Goal: Information Seeking & Learning: Find specific fact

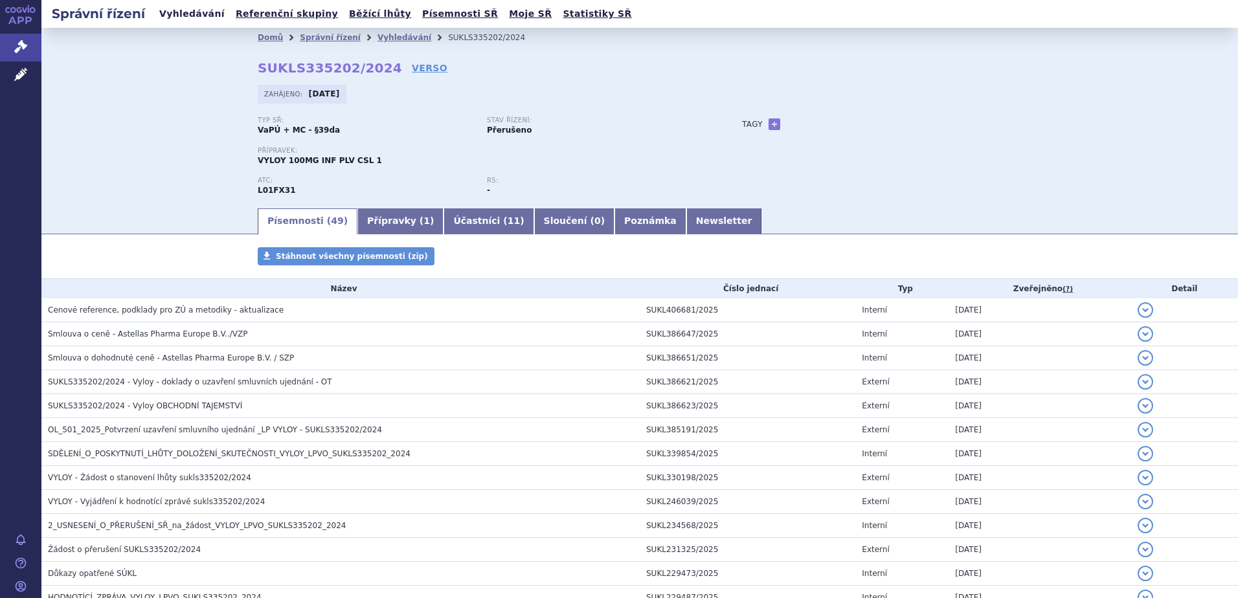
drag, startPoint x: 179, startPoint y: 12, endPoint x: 191, endPoint y: 14, distance: 12.6
click at [179, 12] on link "Vyhledávání" at bounding box center [191, 13] width 73 height 17
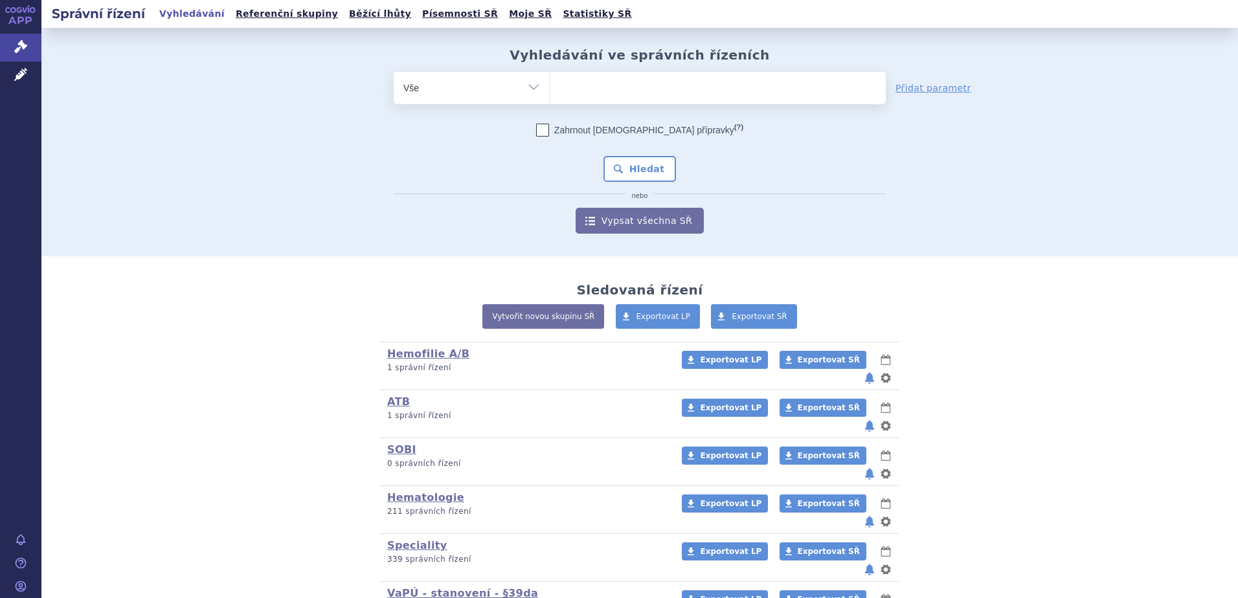
click at [628, 89] on ul at bounding box center [718, 85] width 336 height 27
click at [550, 89] on select at bounding box center [549, 87] width 1 height 32
type input "fa"
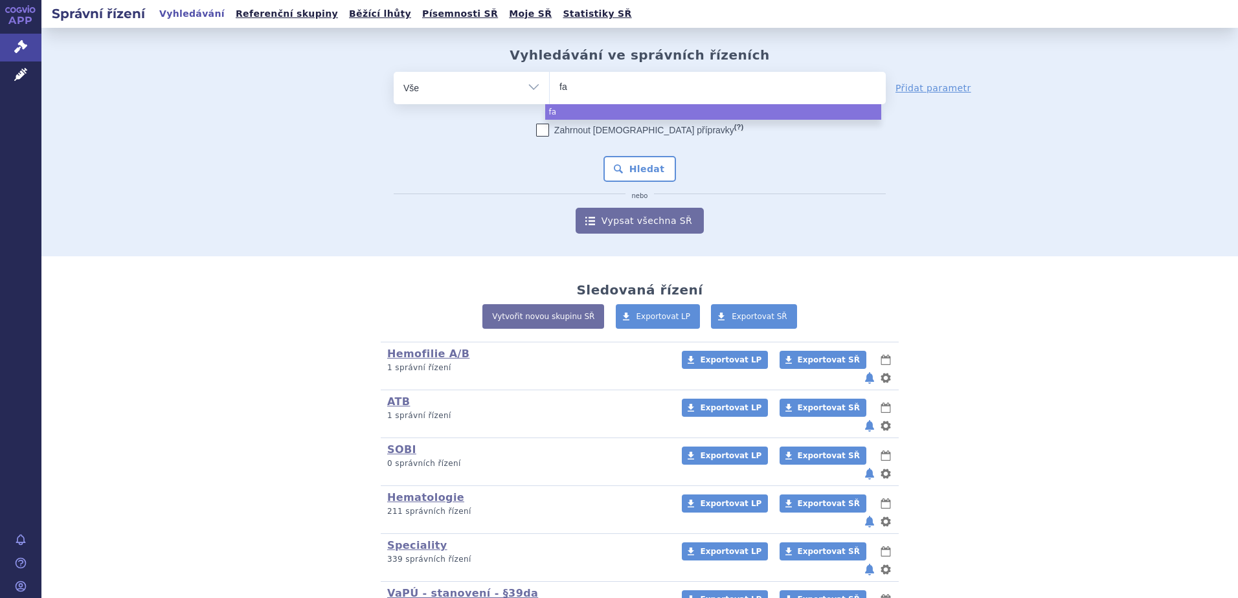
type input "fab"
type input "fabhl"
type input "fabhla"
type input "fabhlata"
select select "fabhlata"
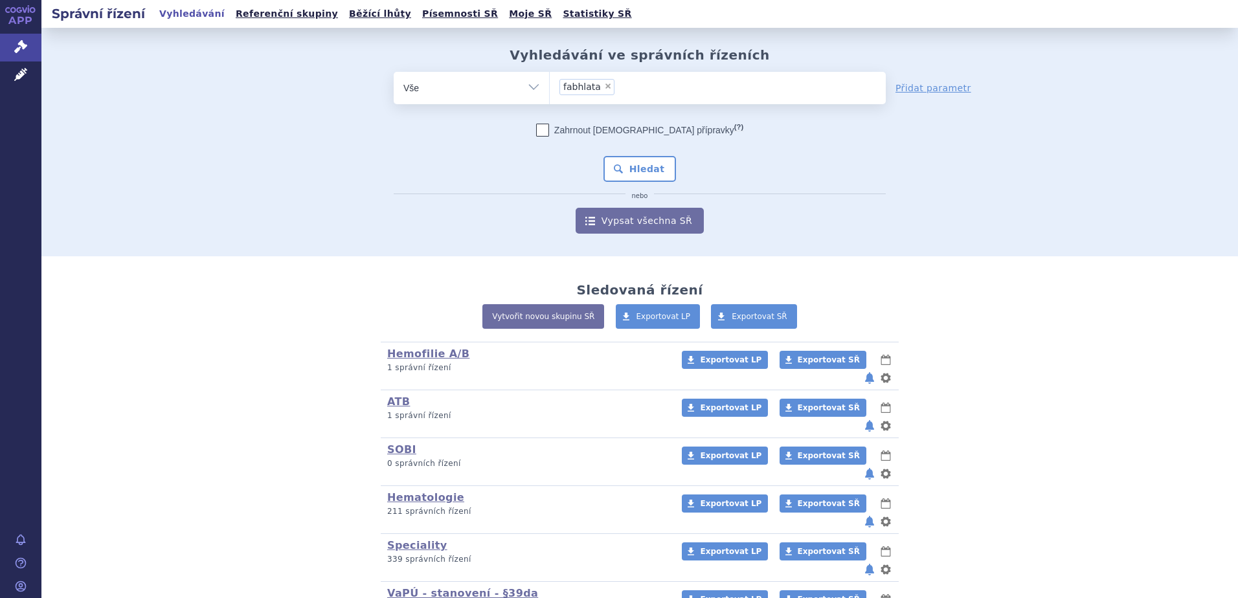
type input "fabhlata"
select select
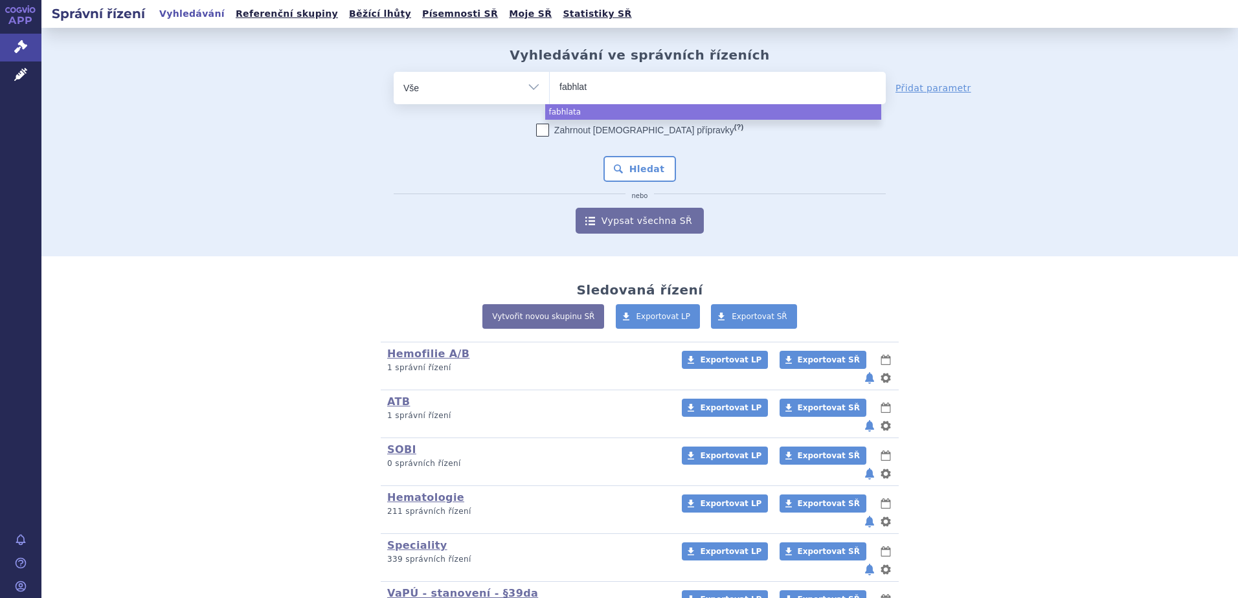
type input "fabhla"
type input "fabhl"
type input "fabh"
type input "fabhal"
type input "fabhalta"
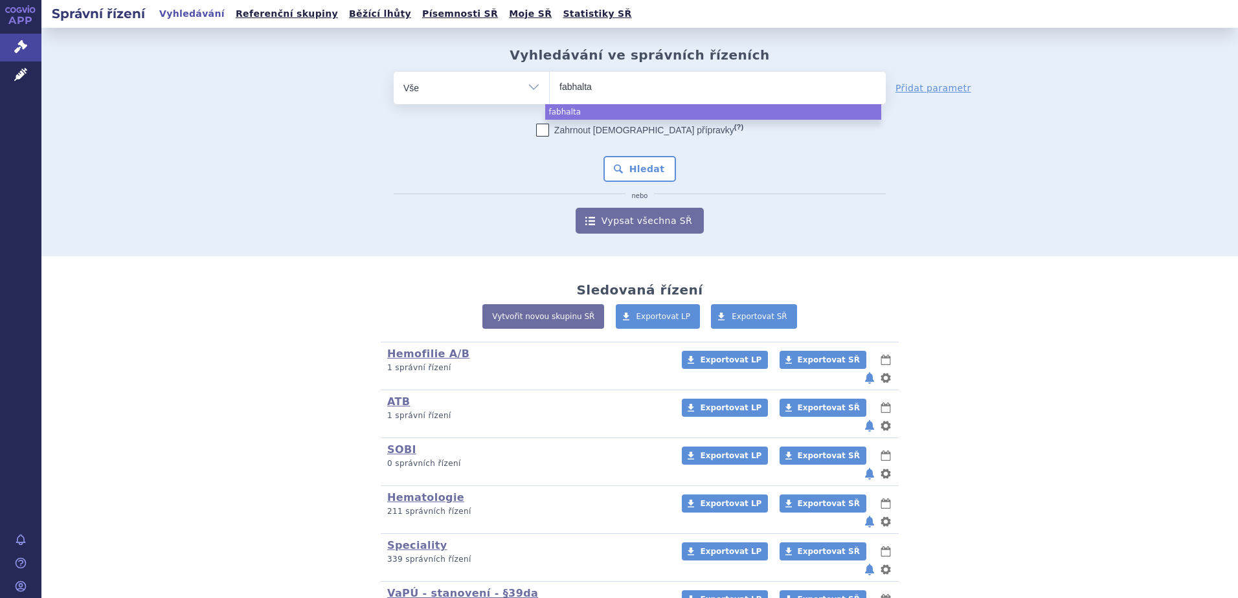
select select "fabhalta"
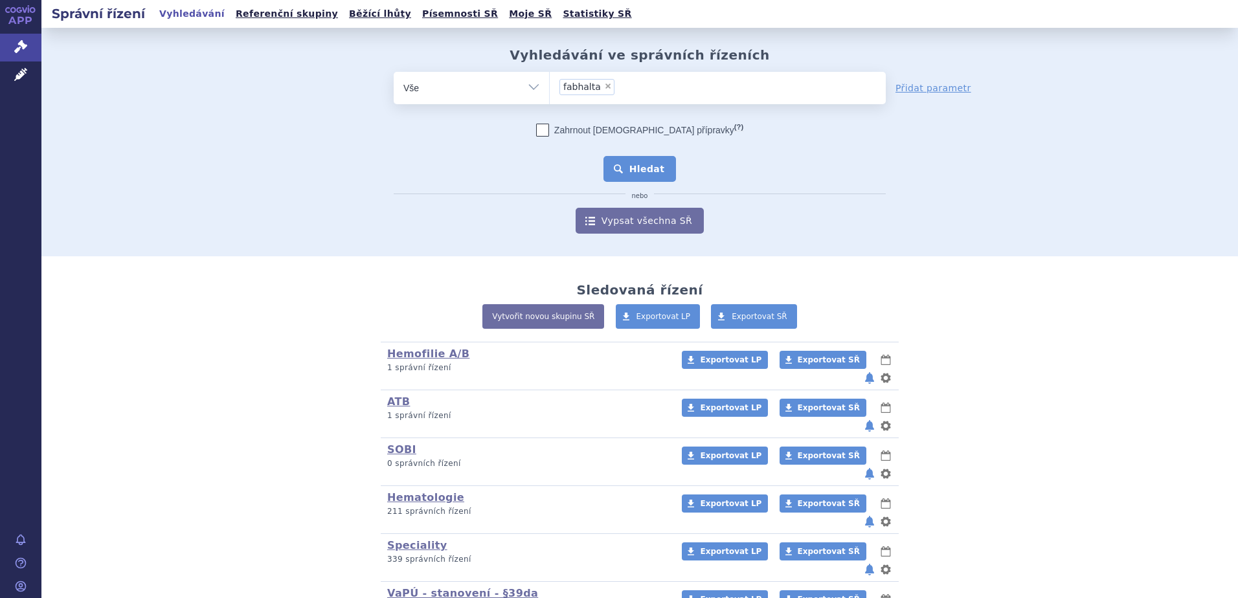
click at [646, 173] on button "Hledat" at bounding box center [640, 169] width 73 height 26
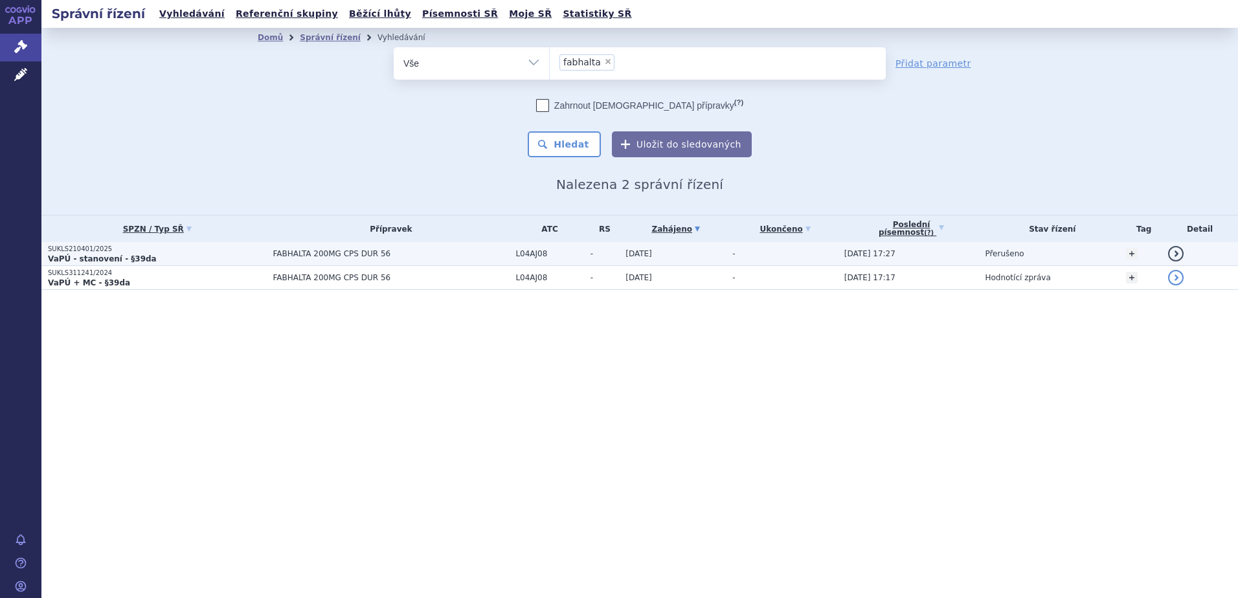
click at [237, 260] on p "VaPÚ - stanovení - §39da" at bounding box center [157, 259] width 218 height 10
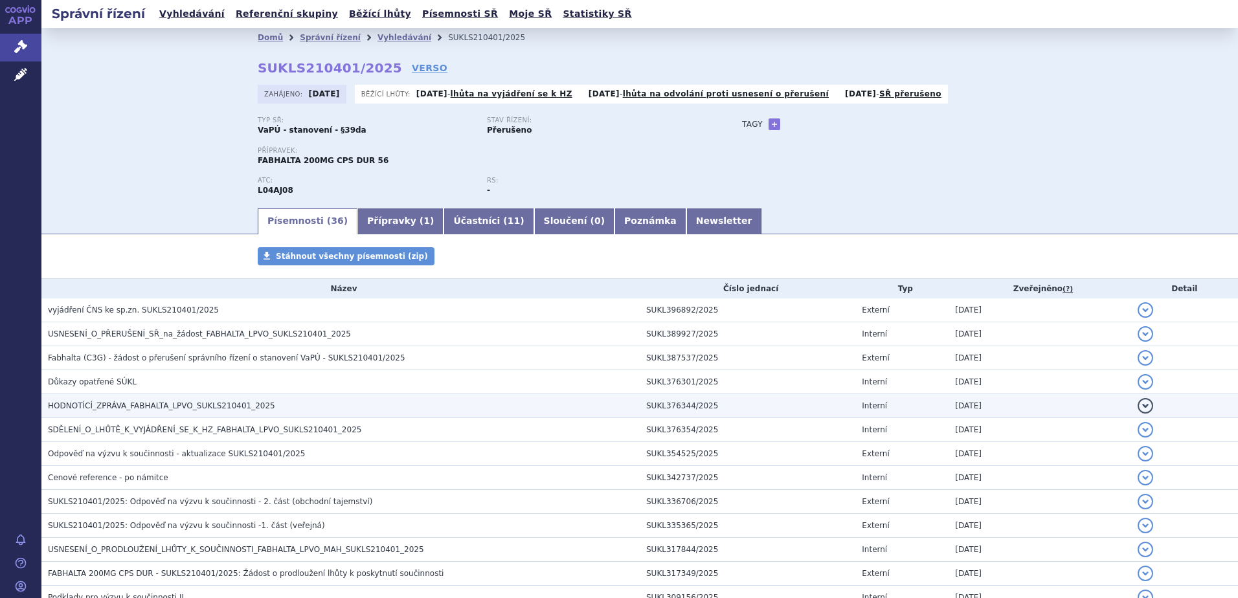
click at [196, 409] on span "HODNOTÍCÍ_ZPRÁVA_FABHALTA_LPVO_SUKLS210401_2025" at bounding box center [161, 406] width 227 height 9
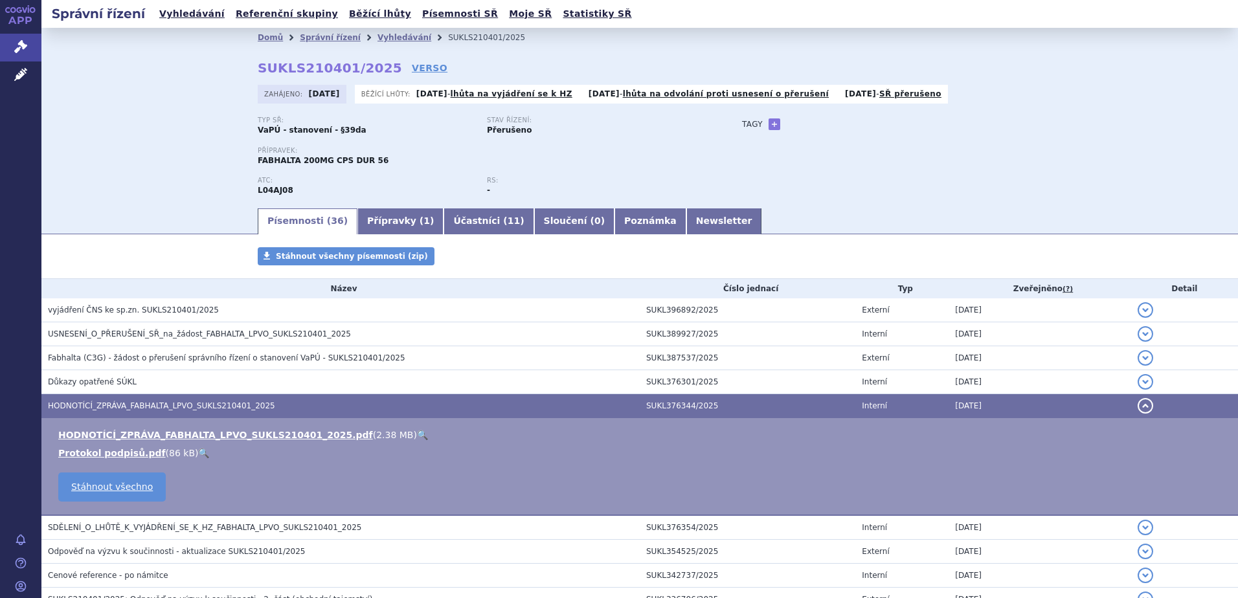
click at [417, 434] on link "🔍" at bounding box center [422, 435] width 11 height 10
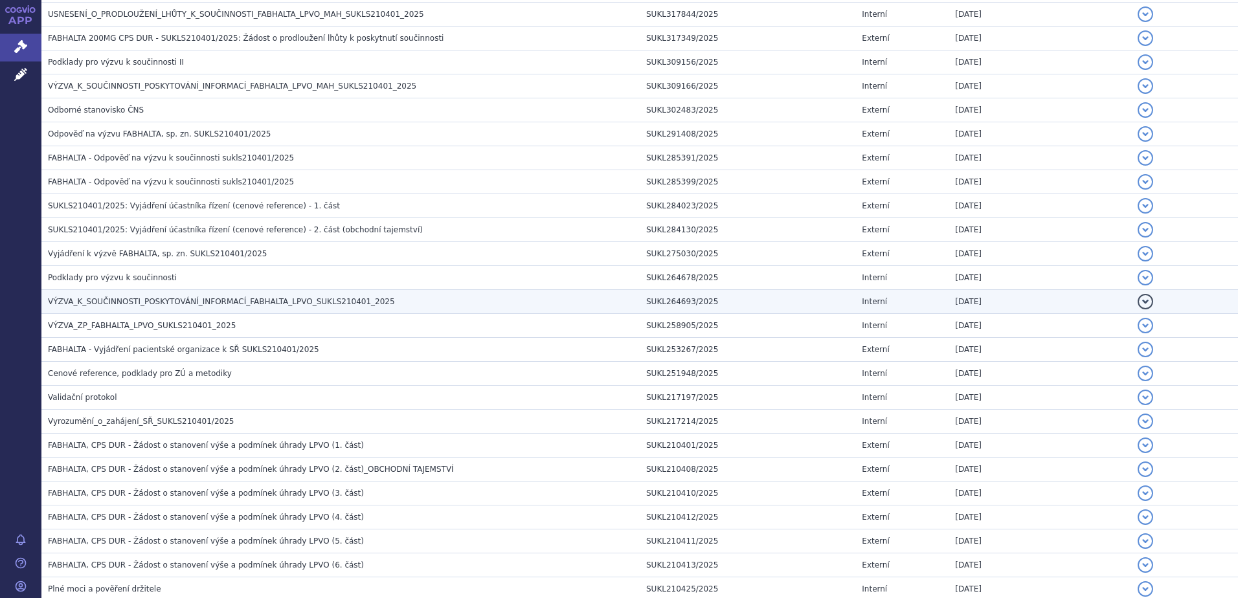
scroll to position [648, 0]
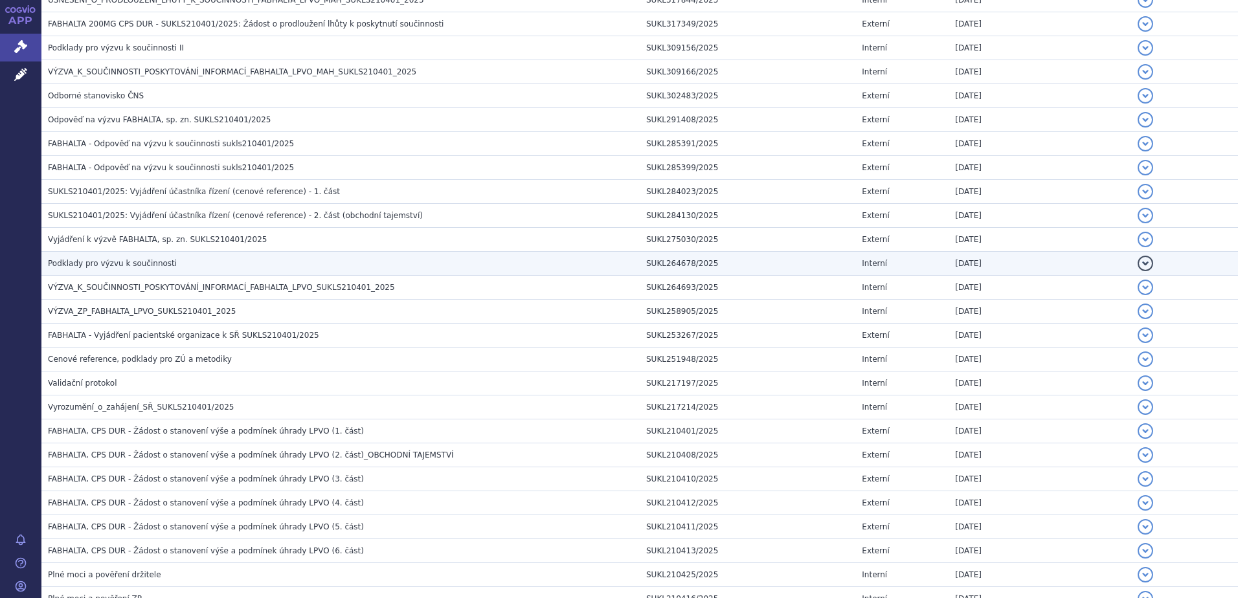
click at [121, 264] on span "Podklady pro výzvu k součinnosti" at bounding box center [112, 263] width 129 height 9
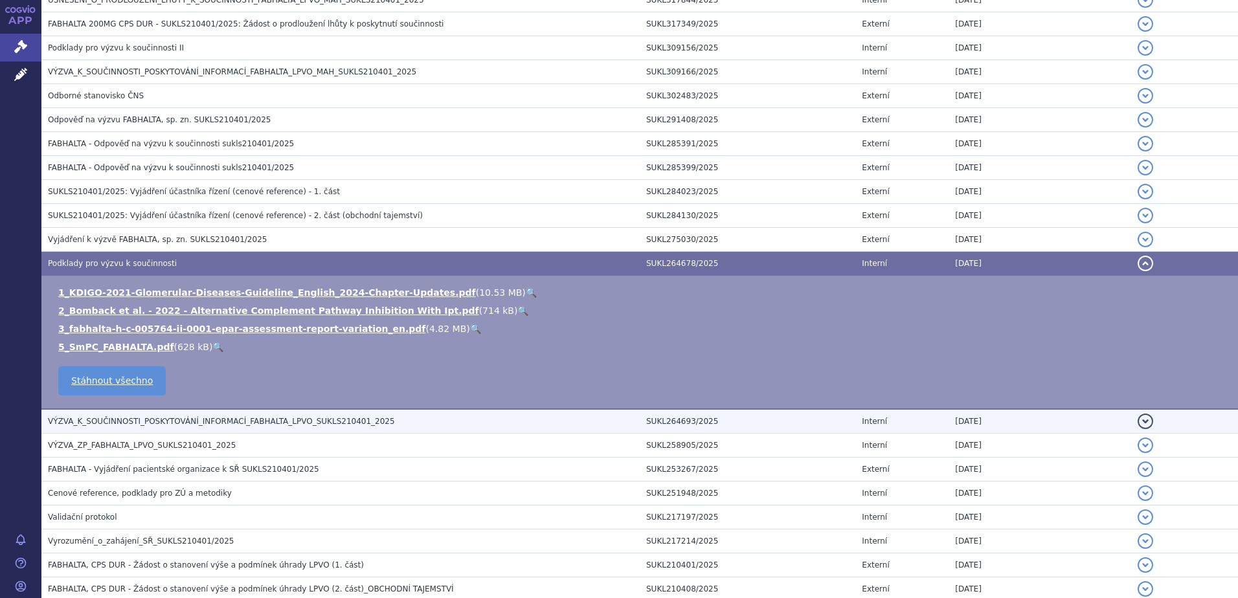
click at [179, 418] on span "VÝZVA_K_SOUČINNOSTI_POSKYTOVÁNÍ_INFORMACÍ_FABHALTA_LPVO_SUKLS210401_2025" at bounding box center [221, 421] width 347 height 9
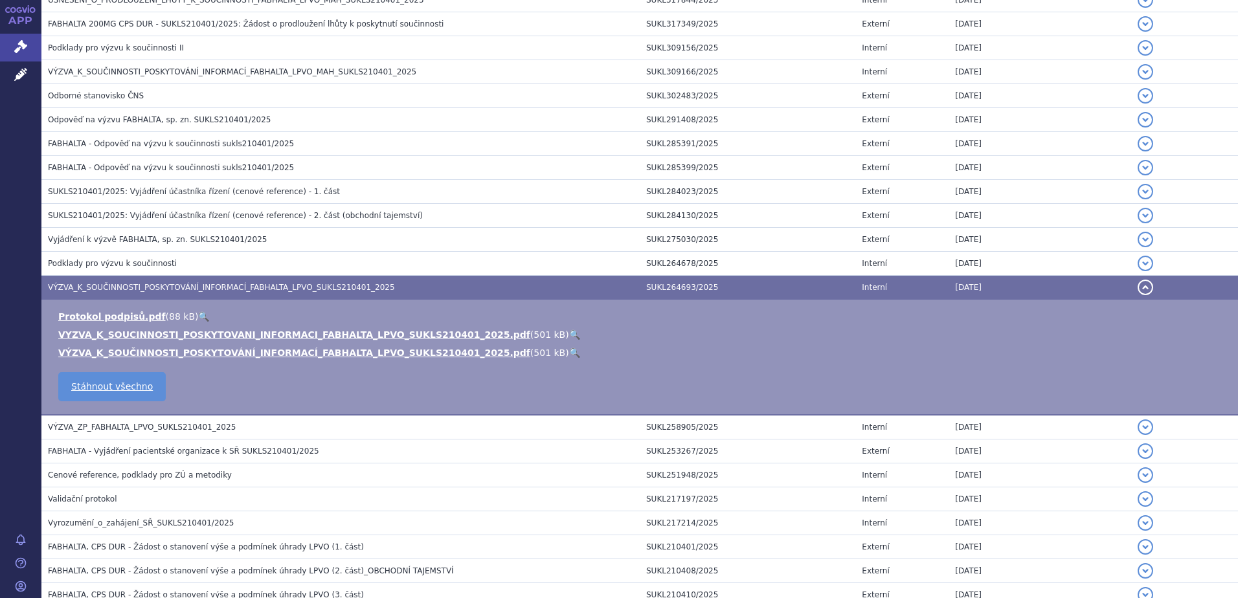
click at [569, 335] on link "🔍" at bounding box center [574, 335] width 11 height 10
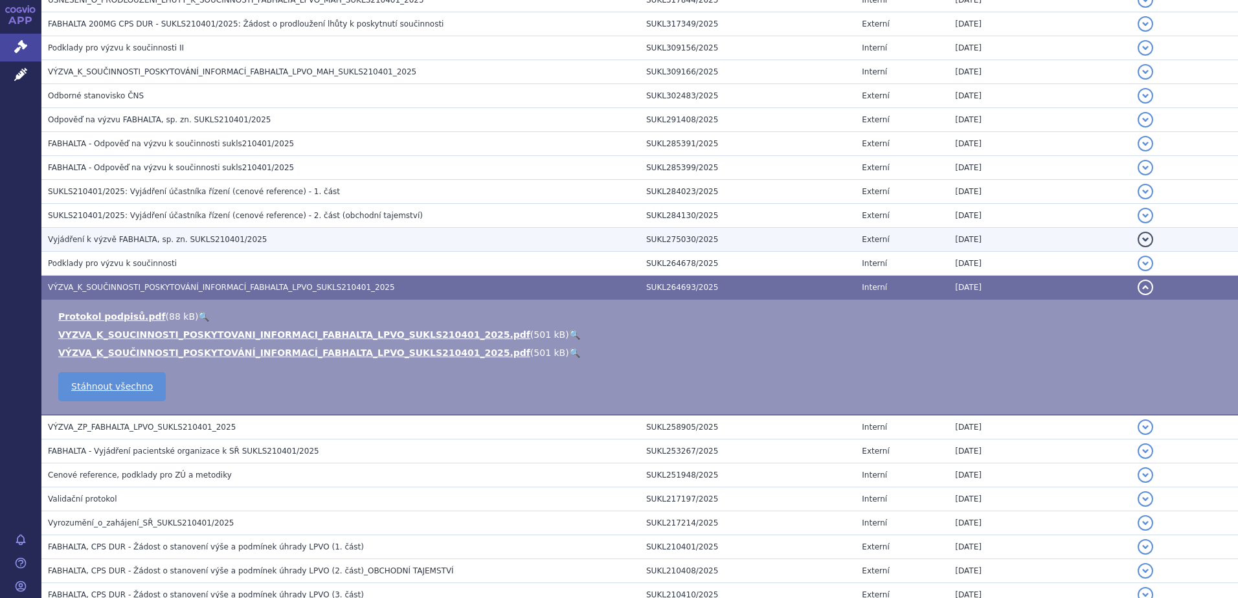
click at [144, 235] on span "Vyjádření k výzvě FABHALTA, sp. zn. SUKLS210401/2025" at bounding box center [157, 239] width 219 height 9
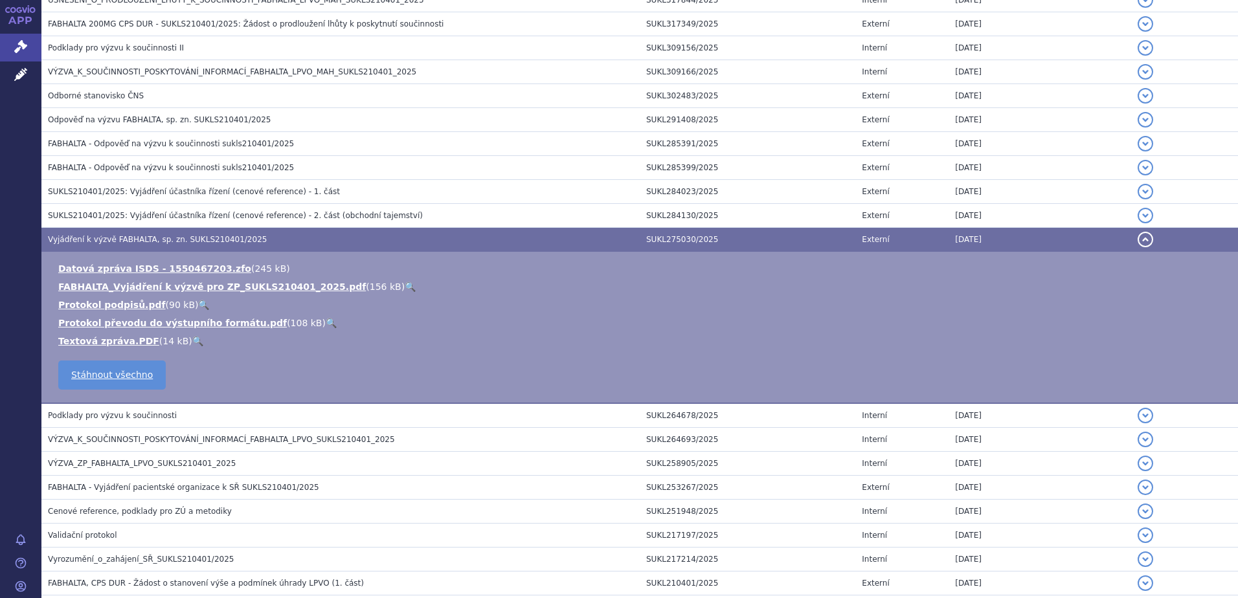
click at [405, 286] on link "🔍" at bounding box center [410, 287] width 11 height 10
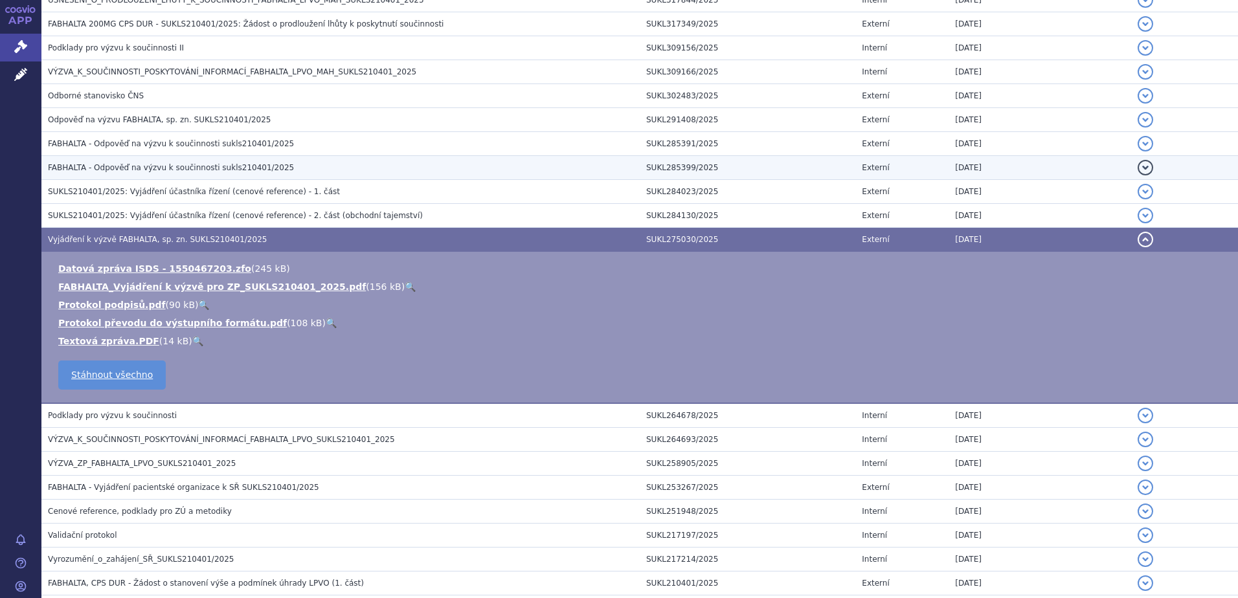
click at [211, 168] on span "FABHALTA - Odpověď na výzvu k součinnosti sukls210401/2025" at bounding box center [171, 167] width 246 height 9
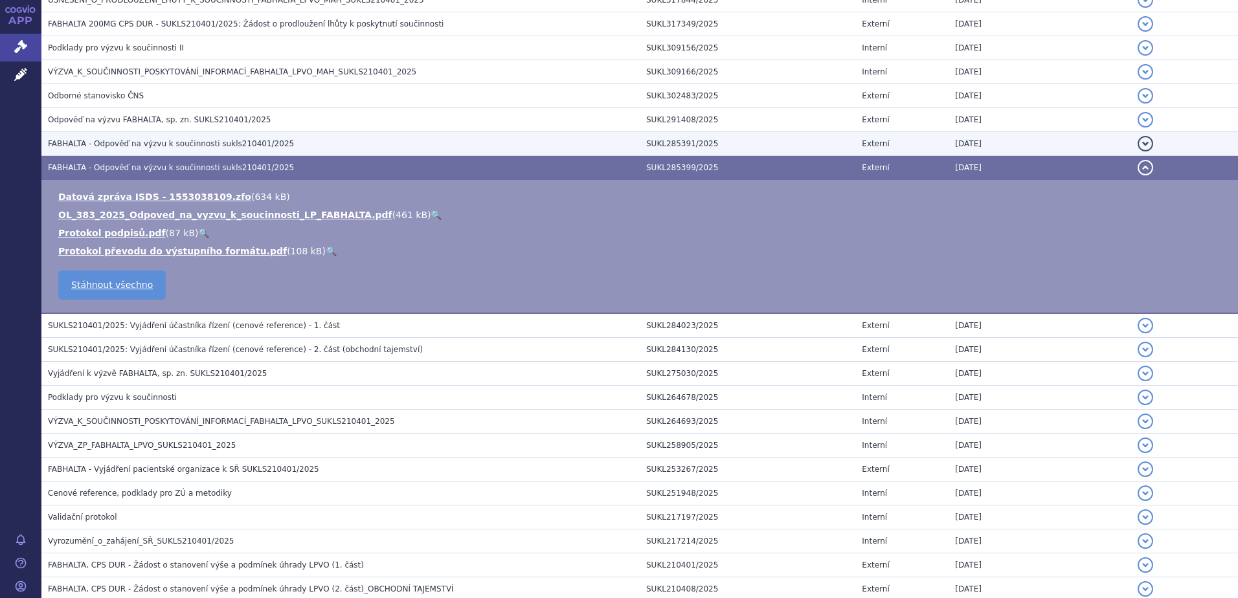
click at [153, 143] on span "FABHALTA - Odpověď na výzvu k součinnosti sukls210401/2025" at bounding box center [171, 143] width 246 height 9
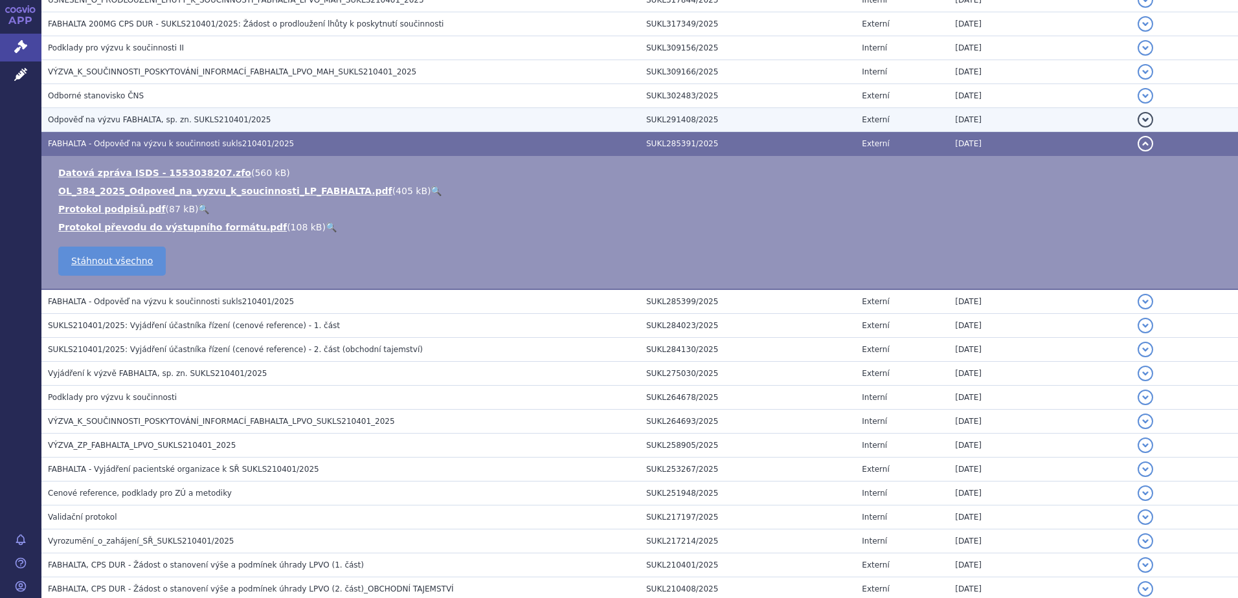
click at [186, 115] on span "Odpověď na výzvu FABHALTA, sp. zn. SUKLS210401/2025" at bounding box center [159, 119] width 223 height 9
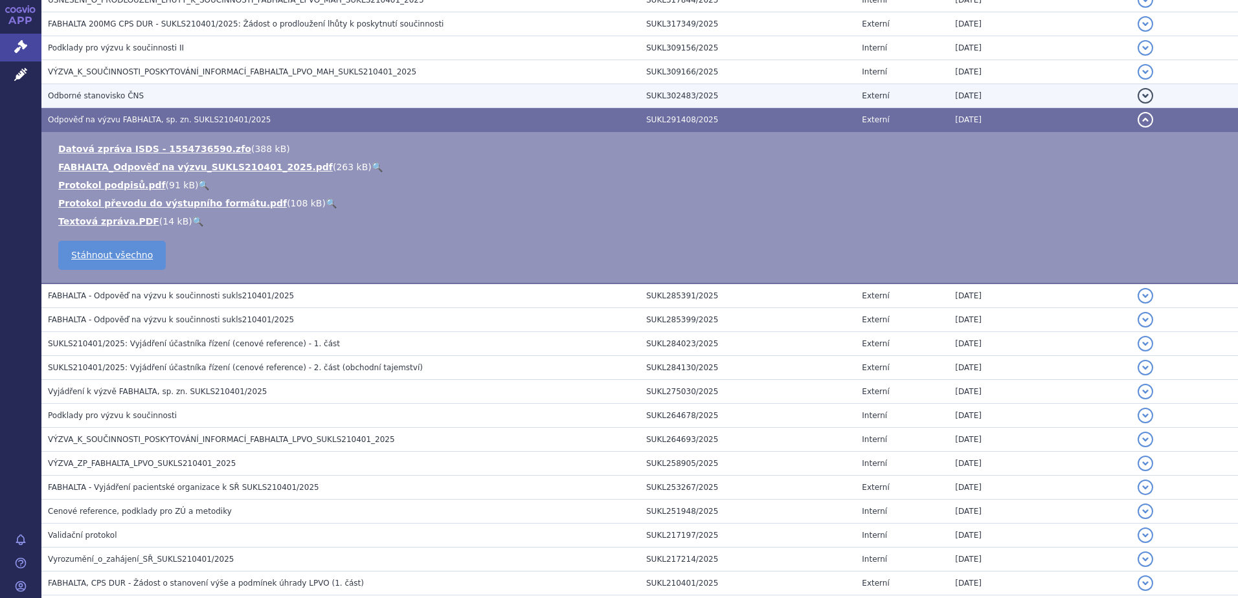
click at [124, 93] on span "Odborné stanovisko ČNS" at bounding box center [96, 95] width 96 height 9
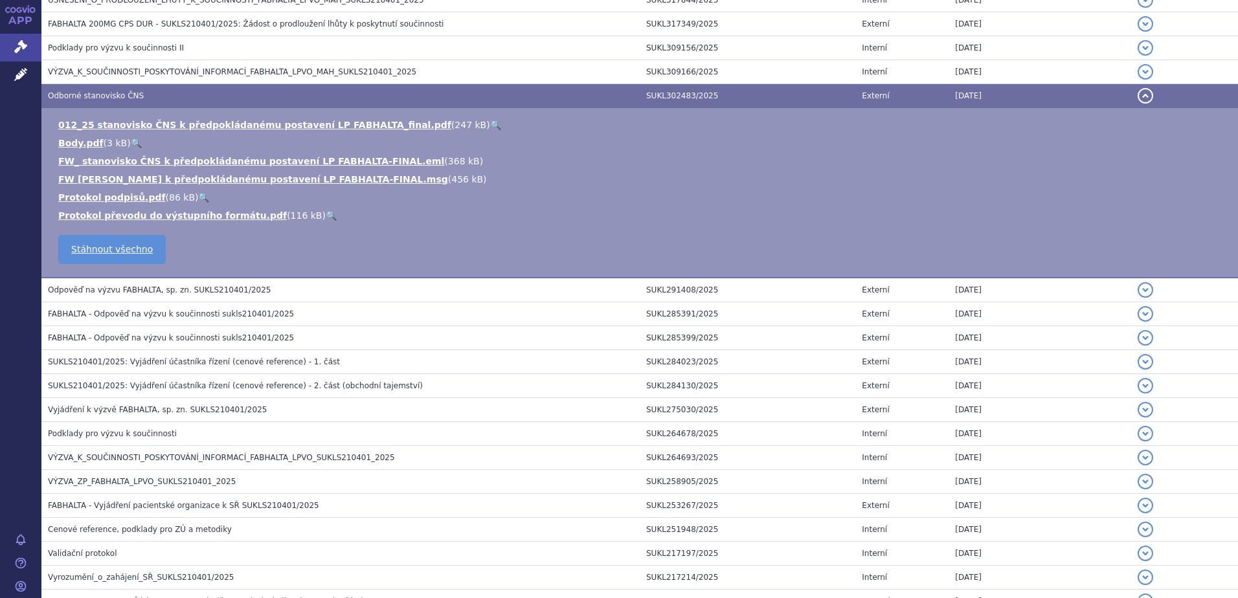
click at [490, 124] on link "🔍" at bounding box center [495, 125] width 11 height 10
